Goal: Information Seeking & Learning: Learn about a topic

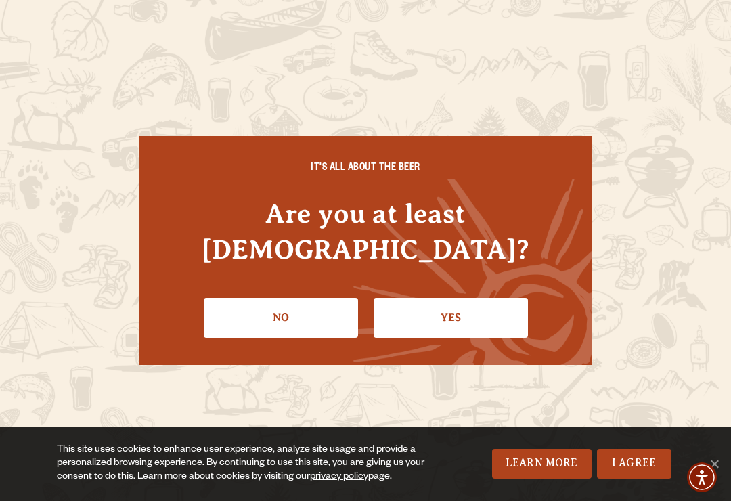
click at [451, 301] on link "Yes" at bounding box center [451, 317] width 154 height 39
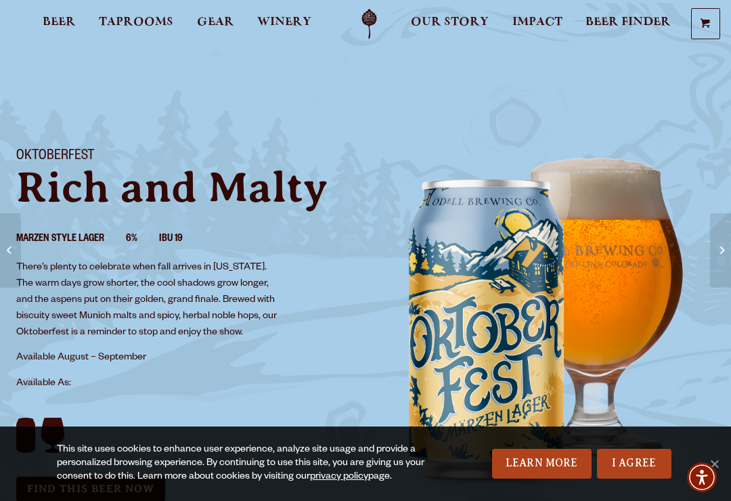
click at [541, 456] on link "Learn More" at bounding box center [542, 464] width 100 height 30
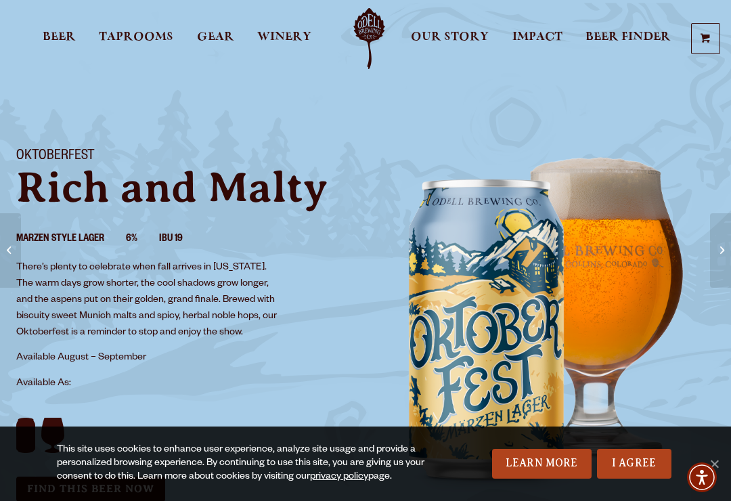
click at [633, 462] on link "I Agree" at bounding box center [634, 464] width 74 height 30
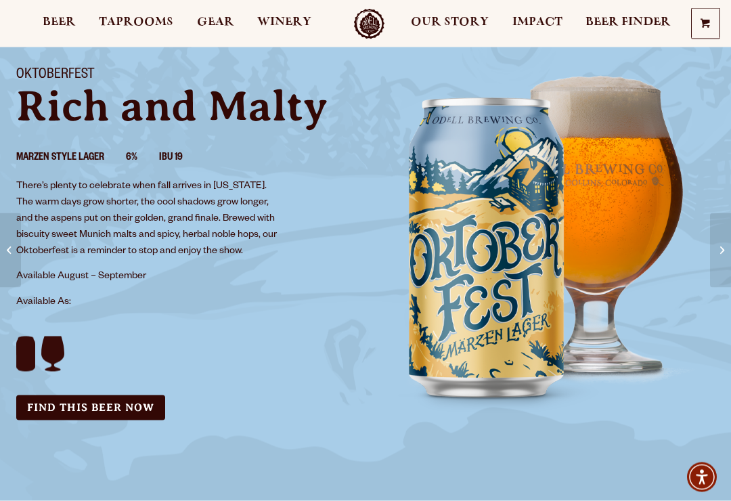
scroll to position [82, 0]
click at [57, 24] on span "Beer" at bounding box center [59, 22] width 33 height 11
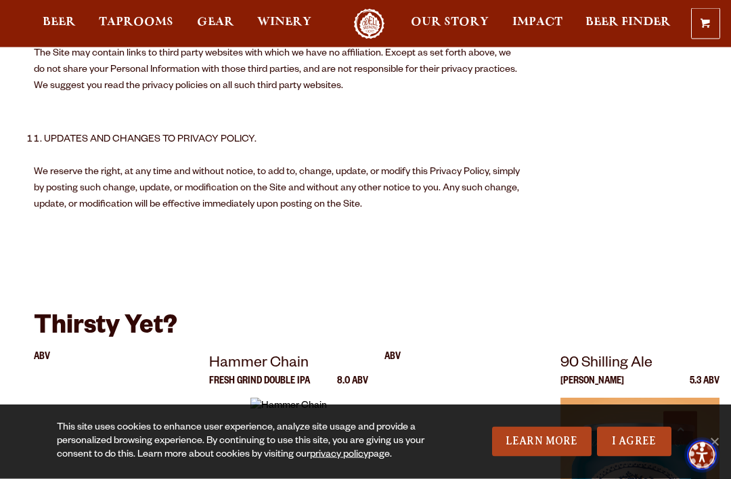
click at [713, 435] on span "Accessibility Menu" at bounding box center [701, 454] width 43 height 43
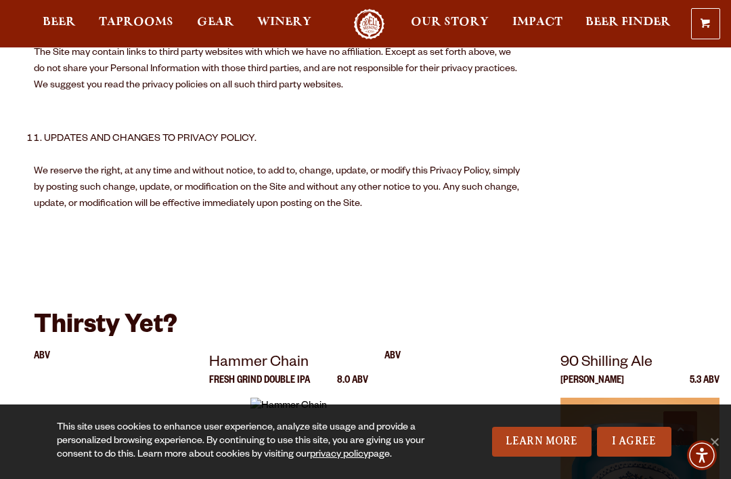
click at [645, 439] on link "I Agree" at bounding box center [634, 441] width 74 height 30
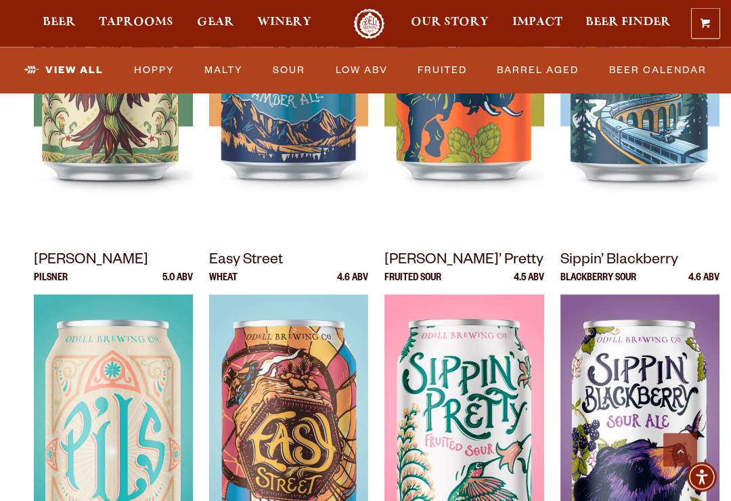
scroll to position [874, 0]
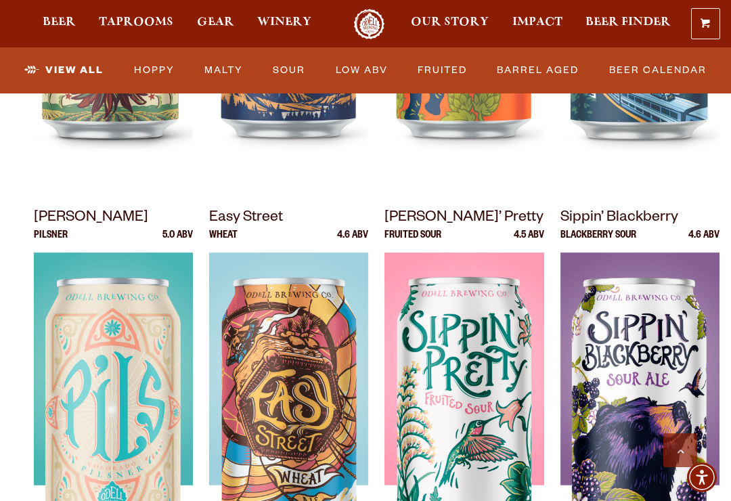
click at [109, 301] on img at bounding box center [113, 421] width 159 height 338
